Goal: Browse casually: Explore the website without a specific task or goal

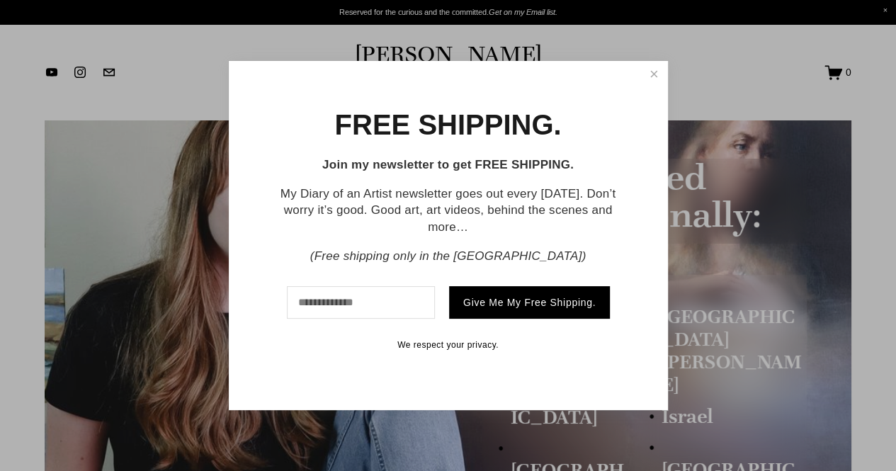
scroll to position [142, 0]
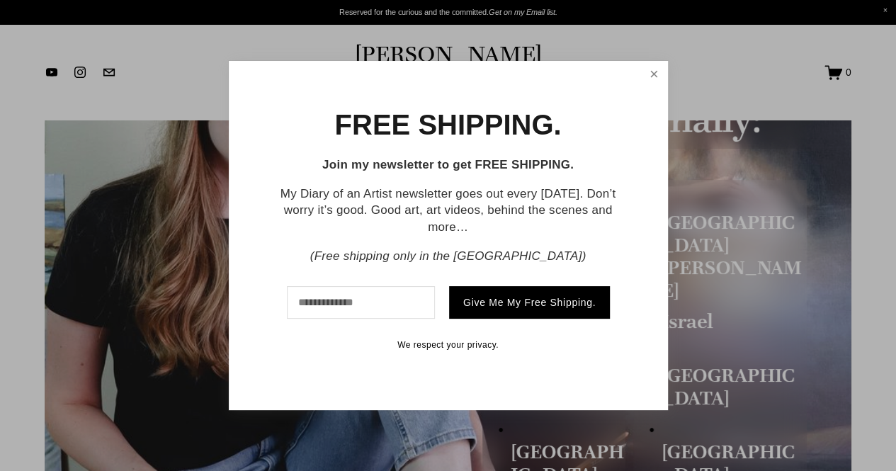
click at [649, 67] on link "Close" at bounding box center [653, 74] width 23 height 23
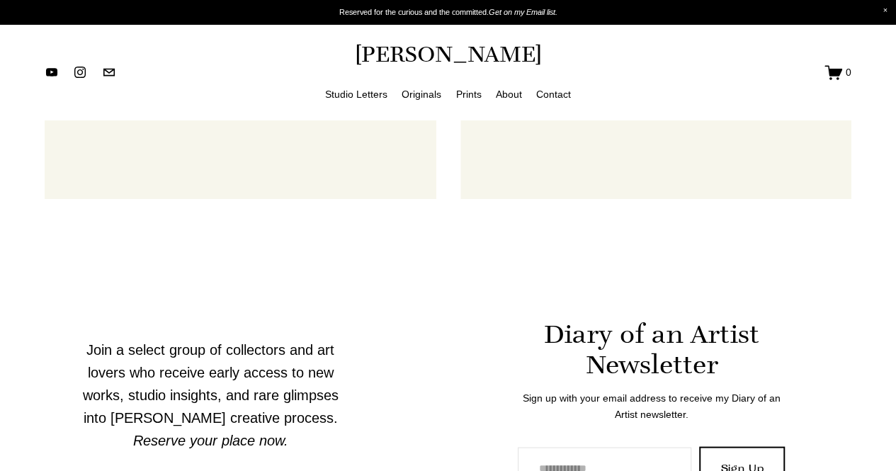
scroll to position [1059, 0]
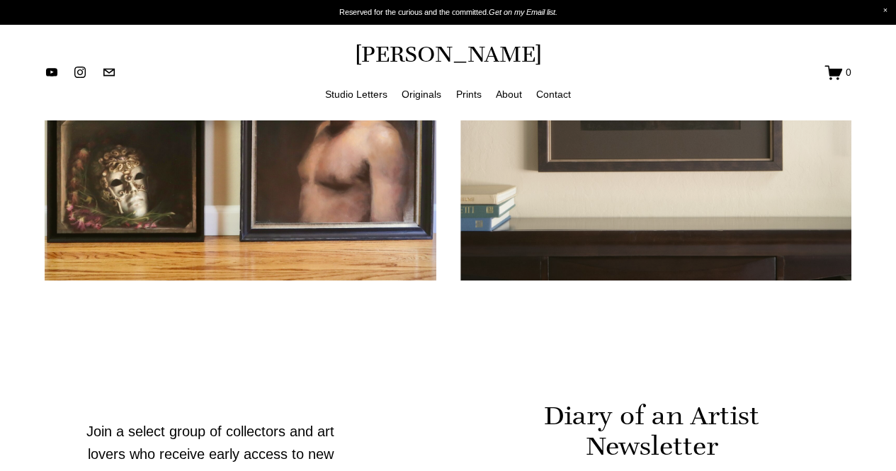
click at [413, 98] on link "Originals" at bounding box center [421, 95] width 40 height 18
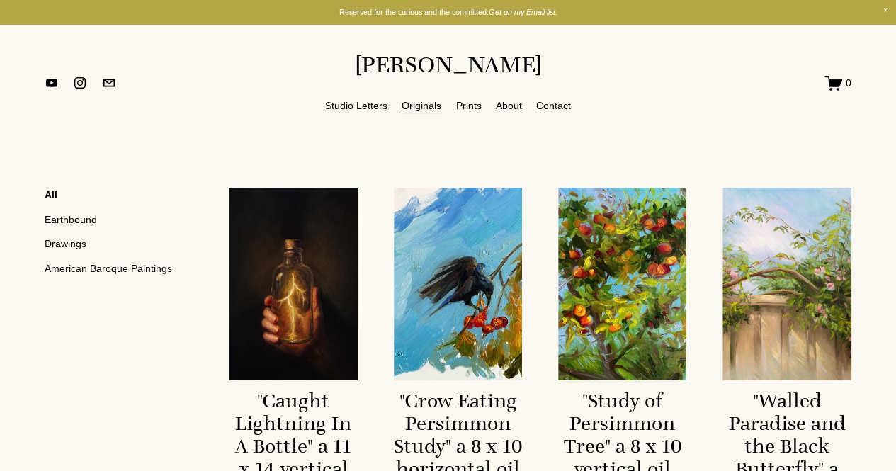
click at [92, 216] on link "Earthbound" at bounding box center [123, 219] width 156 height 24
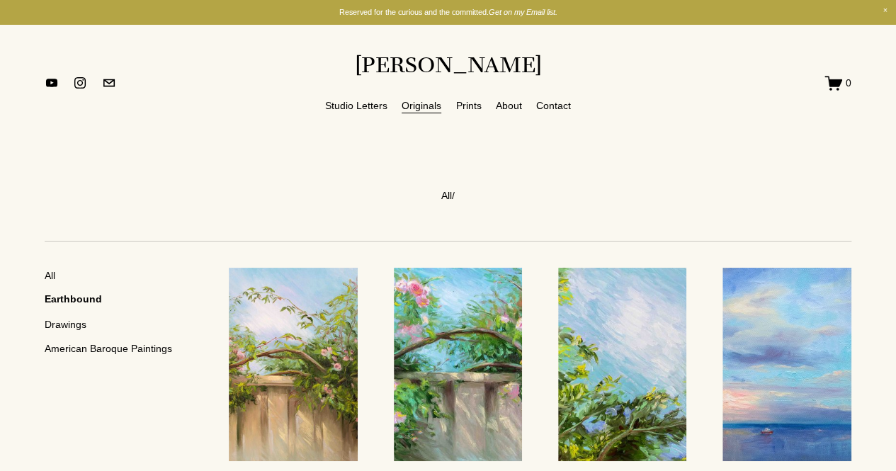
click at [116, 346] on link "American Baroque Paintings" at bounding box center [123, 348] width 156 height 24
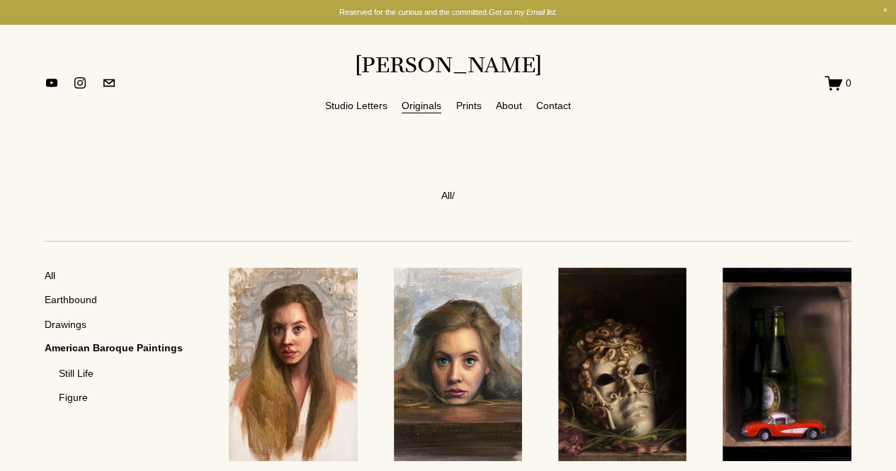
click at [462, 103] on link "Prints" at bounding box center [468, 105] width 25 height 18
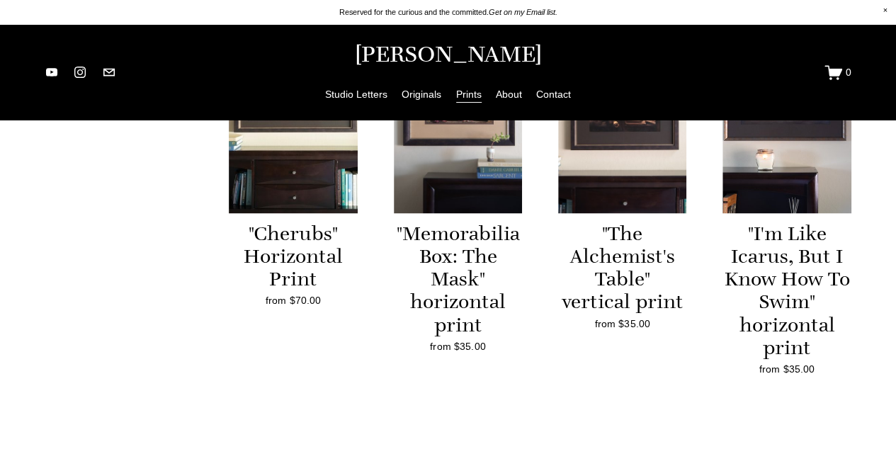
scroll to position [893, 0]
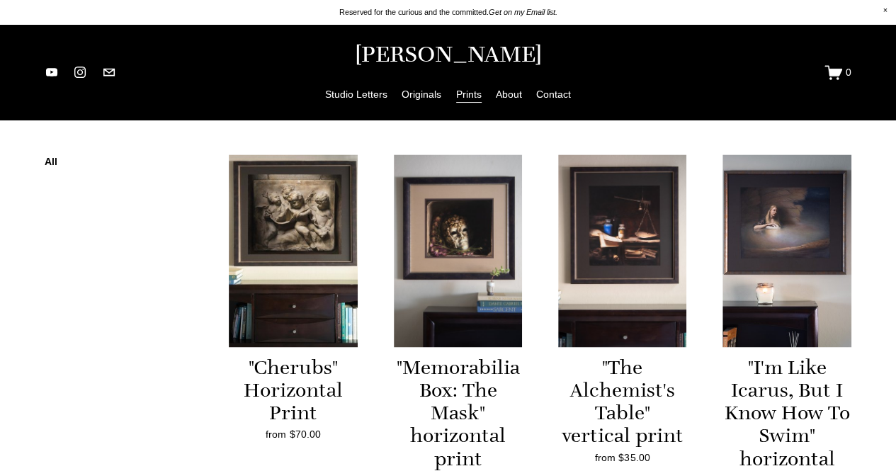
click at [766, 212] on link ""I'm Like Icarus, But I Know How To Swim" horizontal print from $35.00" at bounding box center [786, 330] width 129 height 353
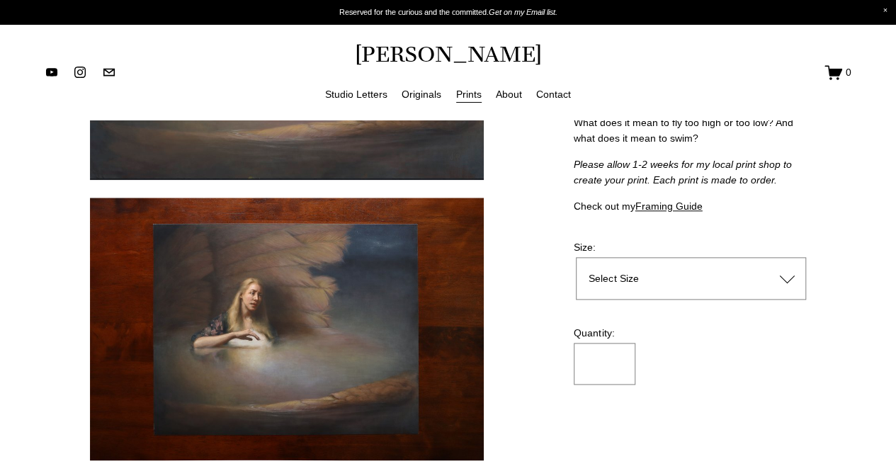
scroll to position [779, 0]
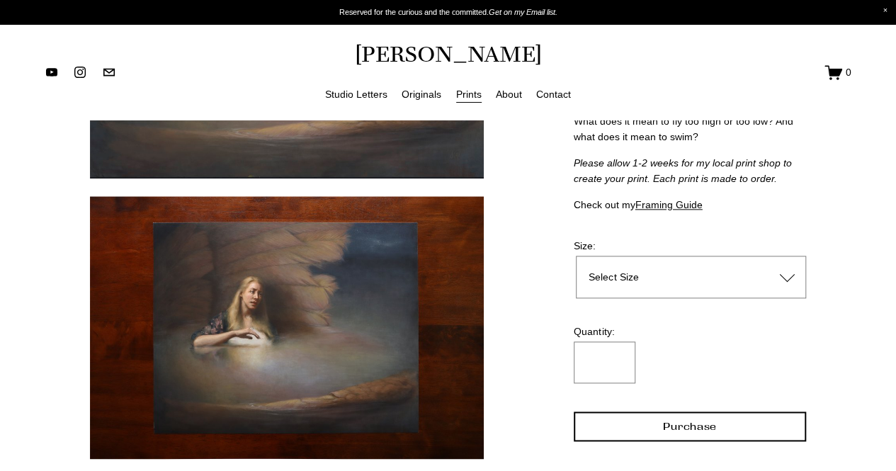
click at [287, 280] on div "Image 3 of 3" at bounding box center [287, 327] width 394 height 263
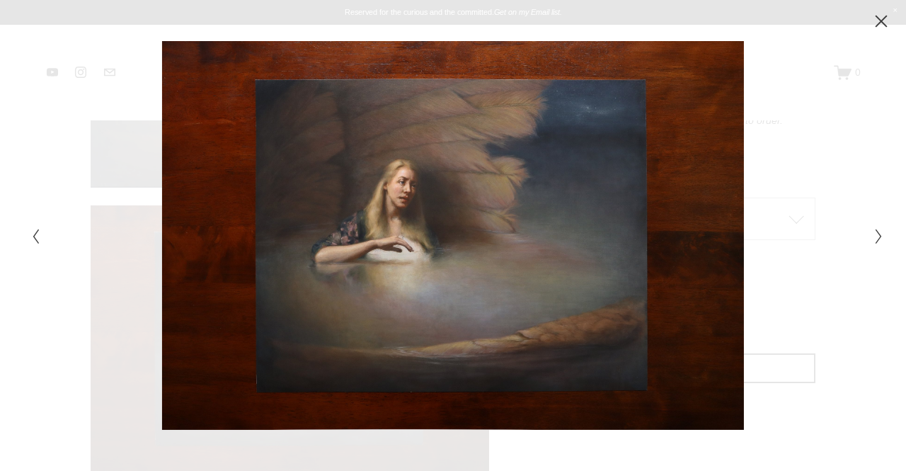
click at [428, 257] on div at bounding box center [240, 235] width 426 height 388
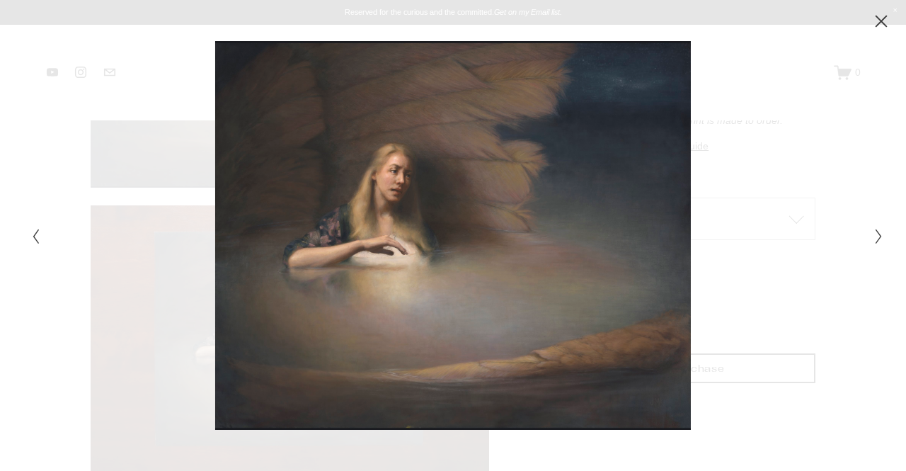
click at [428, 257] on div at bounding box center [240, 235] width 426 height 388
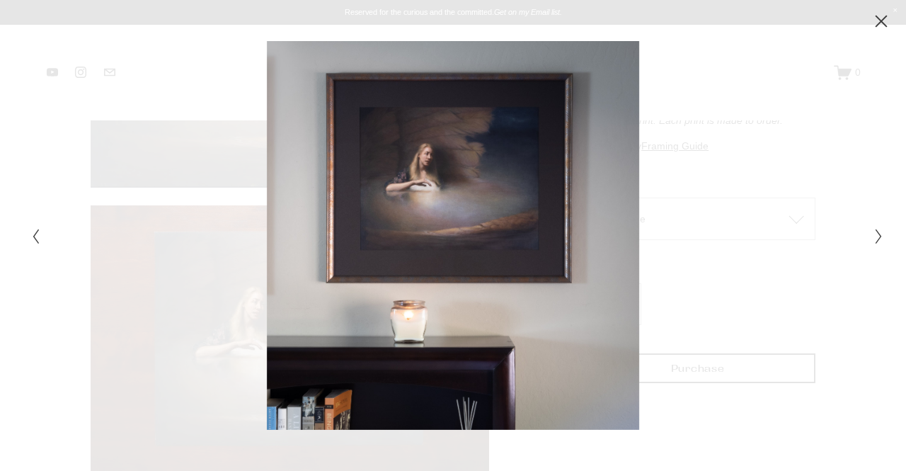
click at [34, 238] on icon "Previous Slide" at bounding box center [35, 236] width 9 height 17
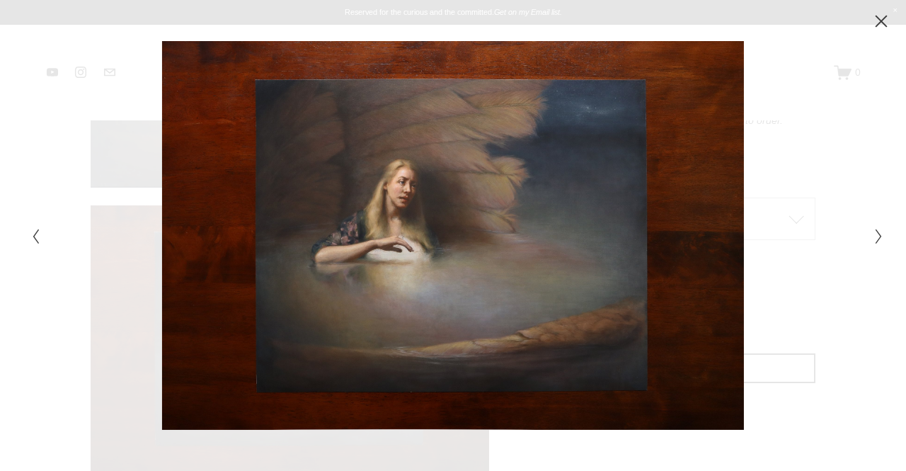
click at [34, 238] on icon "Previous Slide" at bounding box center [35, 236] width 9 height 17
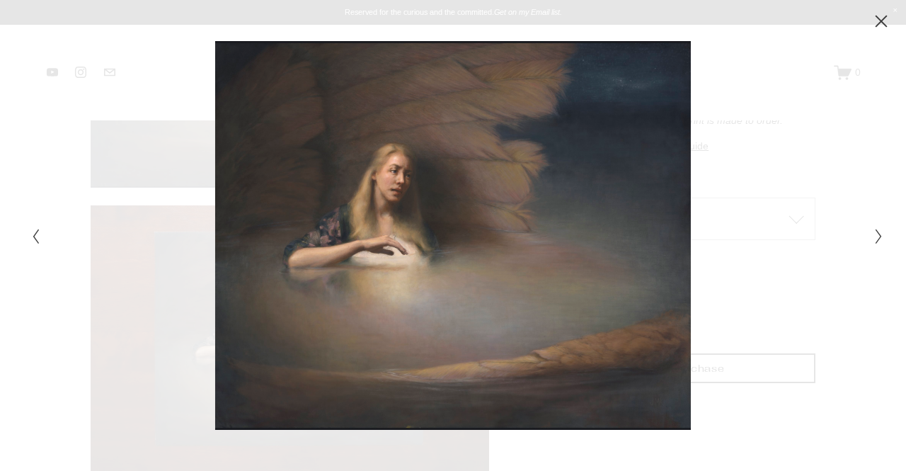
click at [34, 238] on icon "Previous Slide" at bounding box center [35, 236] width 9 height 17
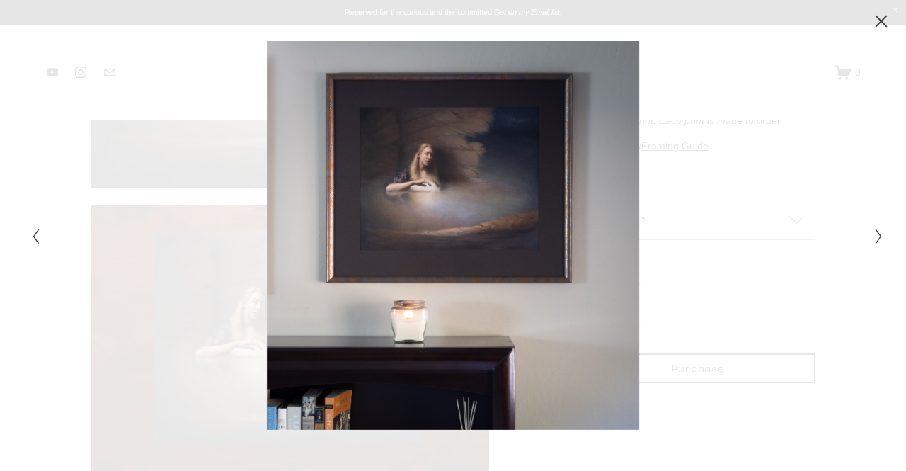
click at [34, 238] on icon "Previous Slide" at bounding box center [35, 236] width 9 height 17
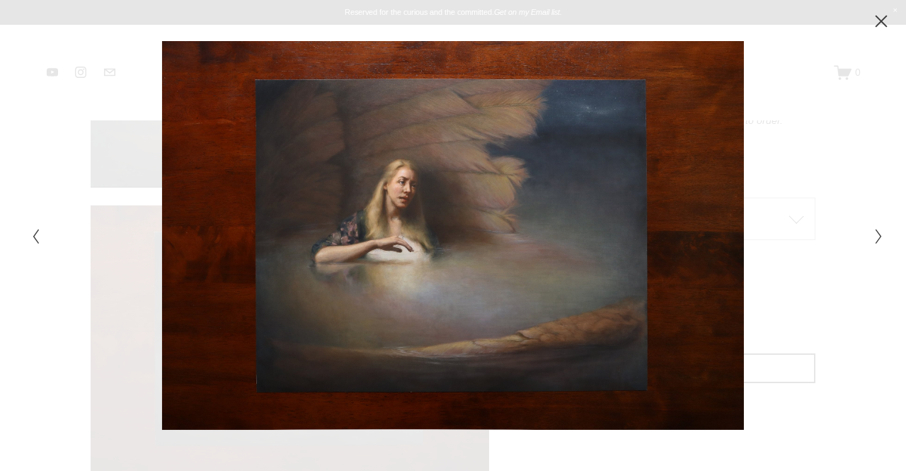
click at [882, 15] on icon "Close" at bounding box center [881, 21] width 14 height 14
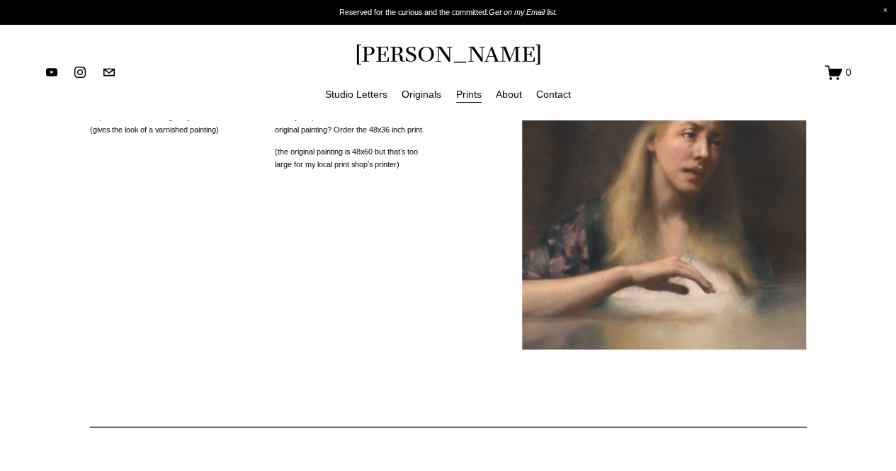
scroll to position [1399, 0]
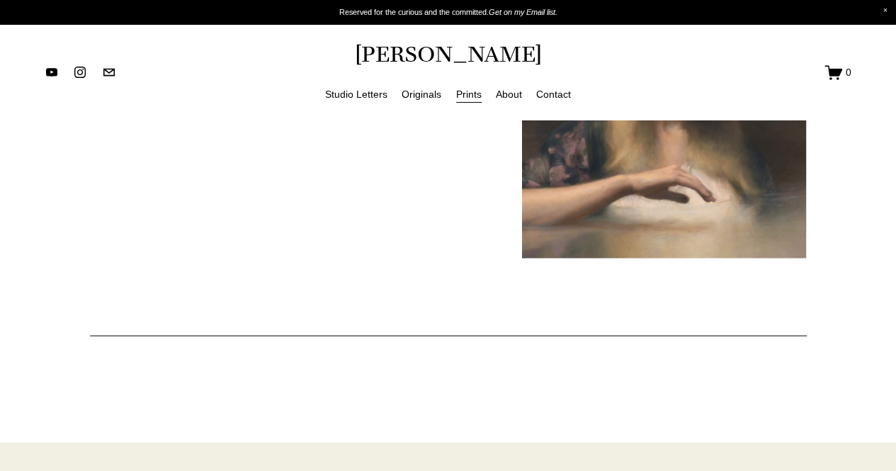
click at [511, 100] on link "About" at bounding box center [509, 95] width 26 height 18
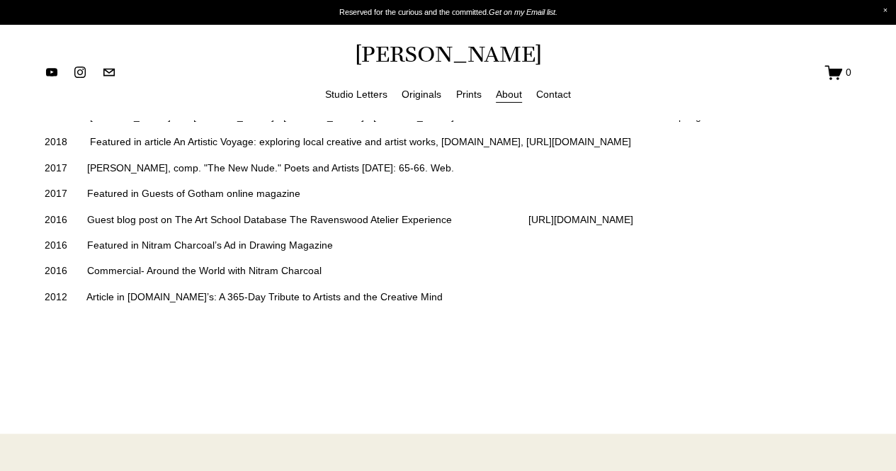
scroll to position [3045, 0]
